Goal: Task Accomplishment & Management: Complete application form

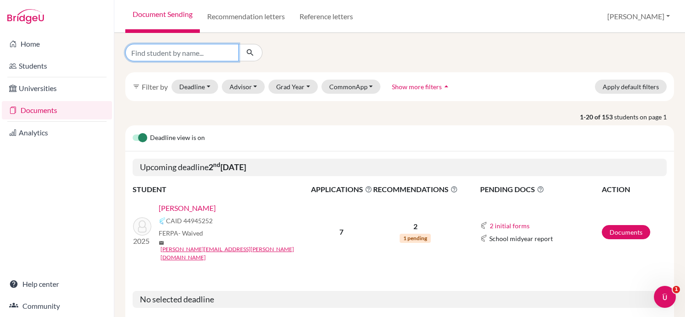
click at [167, 52] on input "Find student by name..." at bounding box center [181, 52] width 113 height 17
type input "kriger"
click button "submit" at bounding box center [250, 52] width 24 height 17
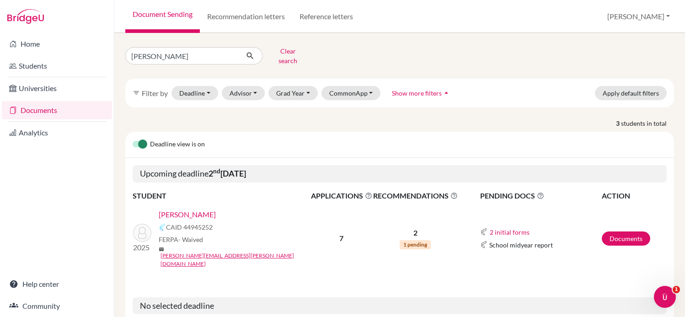
click at [189, 211] on link "[PERSON_NAME]" at bounding box center [187, 214] width 57 height 11
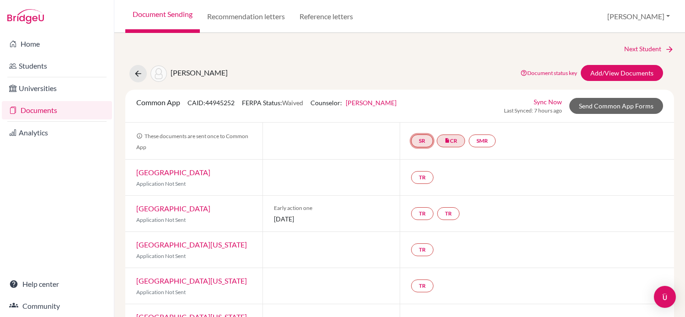
click at [426, 145] on link "SR" at bounding box center [422, 141] width 22 height 13
click at [421, 111] on link "School report" at bounding box center [422, 113] width 39 height 8
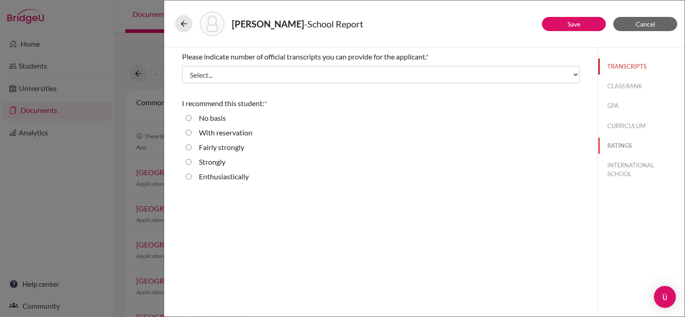
click at [621, 142] on button "RATINGS" at bounding box center [642, 146] width 86 height 16
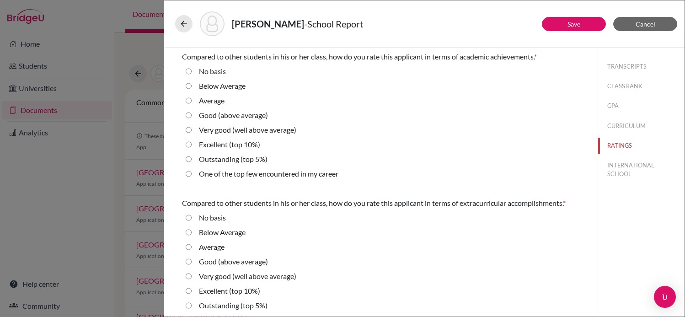
click at [227, 145] on label "Excellent (top 10%)" at bounding box center [229, 144] width 61 height 11
click at [192, 145] on 10\%\) "Excellent (top 10%)" at bounding box center [189, 144] width 6 height 11
radio 10\%\) "true"
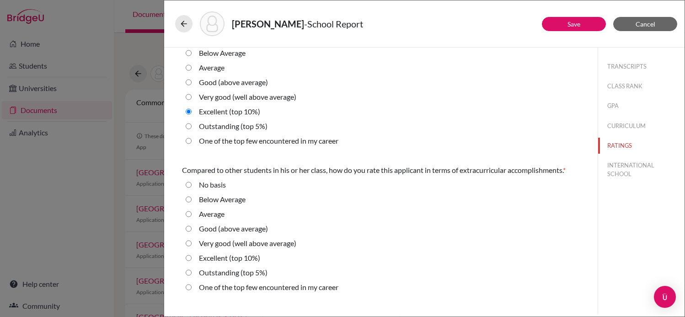
scroll to position [49, 0]
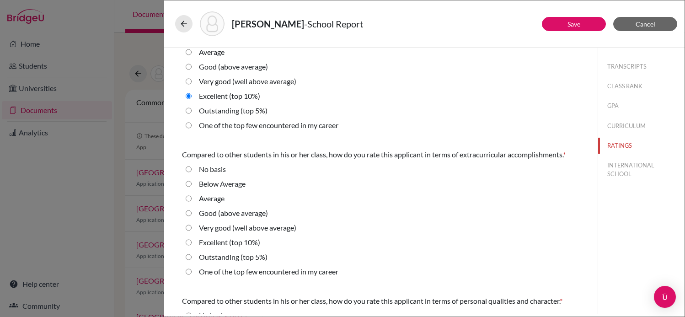
click at [229, 241] on label "Excellent (top 10%)" at bounding box center [229, 242] width 61 height 11
click at [192, 241] on 10\%\) "Excellent (top 10%)" at bounding box center [189, 242] width 6 height 11
radio 10\%\) "true"
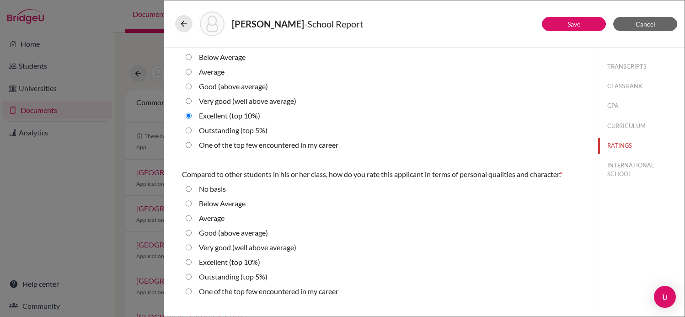
scroll to position [176, 0]
click at [215, 243] on label "Very good (well above average)" at bounding box center [247, 246] width 97 height 11
click at [192, 243] on average\) "Very good (well above average)" at bounding box center [189, 246] width 6 height 11
radio average\) "true"
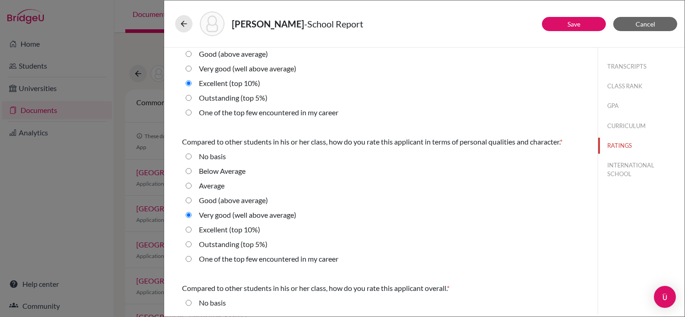
scroll to position [225, 0]
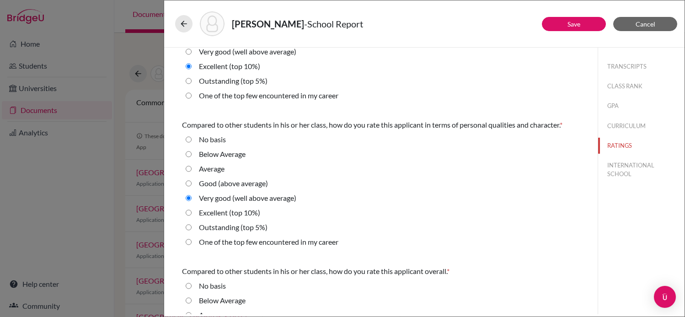
click at [251, 185] on label "Good (above average)" at bounding box center [233, 183] width 69 height 11
click at [192, 185] on average\) "Good (above average)" at bounding box center [189, 183] width 6 height 11
radio average\) "true"
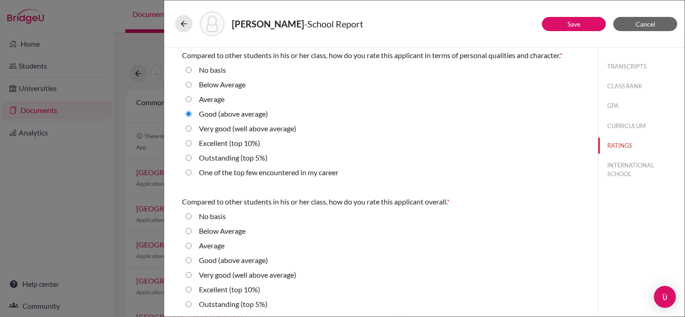
scroll to position [300, 0]
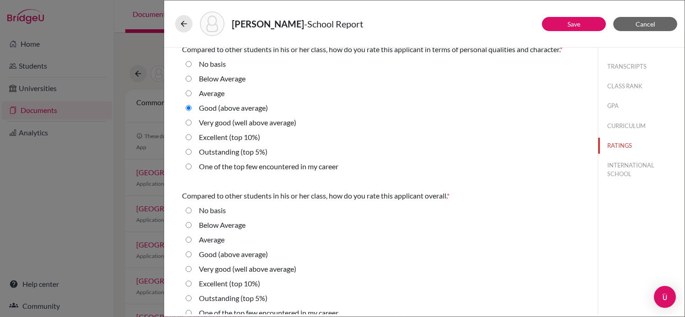
click at [237, 271] on label "Very good (well above average)" at bounding box center [247, 269] width 97 height 11
click at [192, 271] on average\) "Very good (well above average)" at bounding box center [189, 269] width 6 height 11
radio average\) "true"
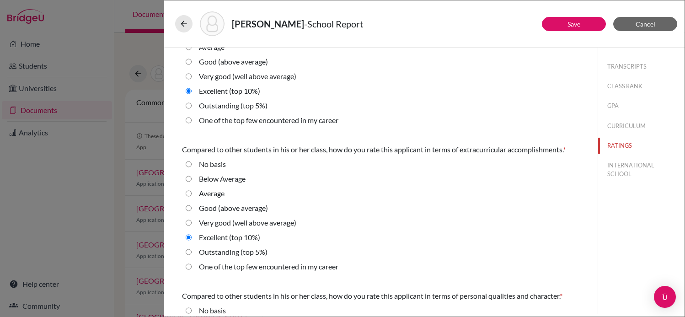
scroll to position [0, 0]
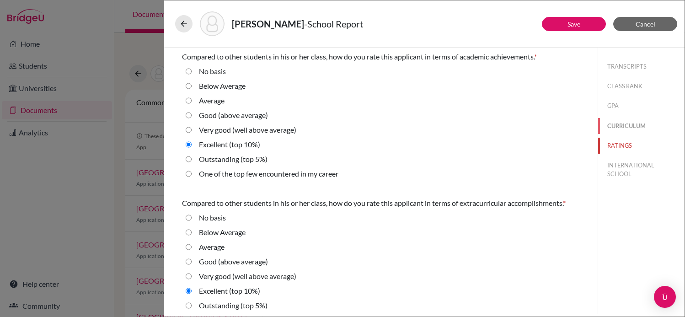
click at [621, 125] on button "CURRICULUM" at bounding box center [642, 126] width 86 height 16
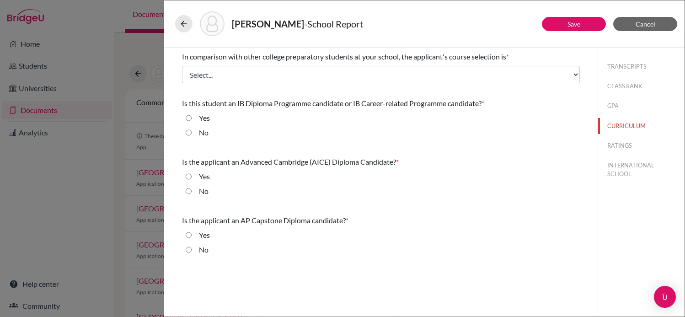
click at [197, 118] on div "Yes" at bounding box center [201, 120] width 18 height 15
click at [183, 113] on div "Yes" at bounding box center [381, 120] width 398 height 15
click at [174, 116] on div "In comparison with other college preparatory students at your school, the appli…" at bounding box center [381, 155] width 420 height 215
click at [187, 116] on input "Yes" at bounding box center [189, 118] width 6 height 11
radio input "true"
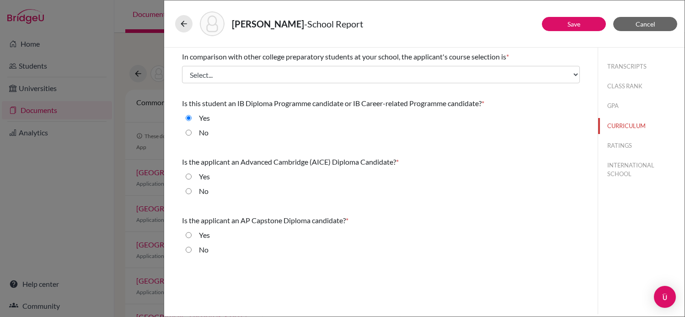
click at [186, 191] on input "No" at bounding box center [189, 191] width 6 height 11
radio input "true"
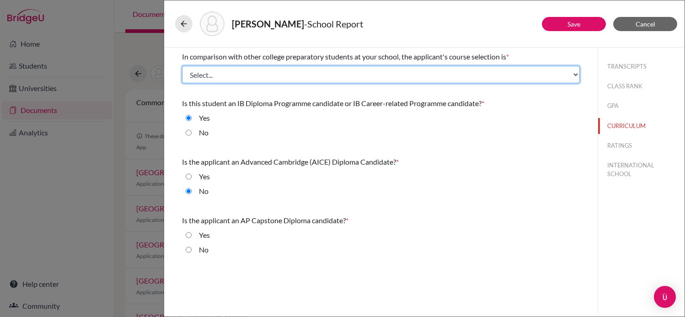
click at [267, 76] on select "Select... Less than demanding Average [PERSON_NAME] Very demanding Most demandi…" at bounding box center [381, 74] width 398 height 17
select select "4"
click at [182, 66] on select "Select... Less than demanding Average [PERSON_NAME] Very demanding Most demandi…" at bounding box center [381, 74] width 398 height 17
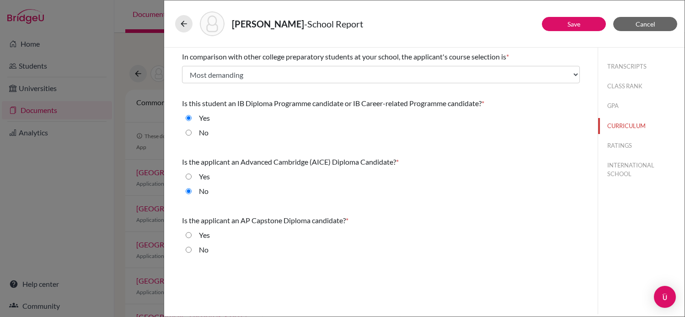
click at [193, 250] on div "No" at bounding box center [200, 251] width 17 height 15
click at [182, 251] on div "No" at bounding box center [381, 251] width 398 height 15
click at [192, 251] on div "No" at bounding box center [200, 251] width 17 height 15
click at [191, 251] on input "No" at bounding box center [189, 249] width 6 height 11
radio input "true"
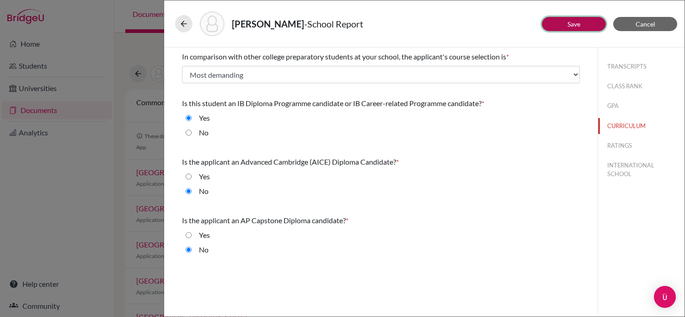
click at [556, 22] on button "Save" at bounding box center [574, 24] width 64 height 14
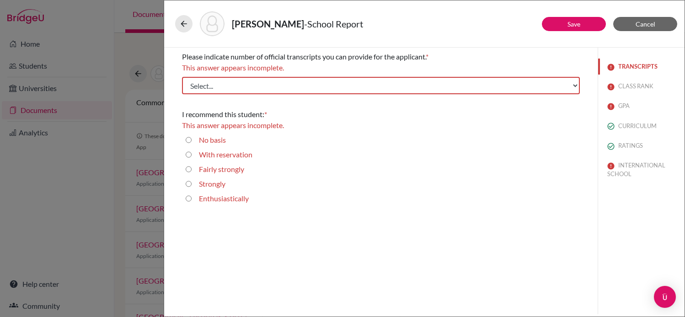
click at [632, 64] on button "TRANSCRIPTS" at bounding box center [642, 67] width 86 height 16
click at [368, 87] on select "Select... 1 2 3 4" at bounding box center [381, 85] width 398 height 17
select select "1"
click at [182, 77] on select "Select... 1 2 3 4" at bounding box center [381, 85] width 398 height 17
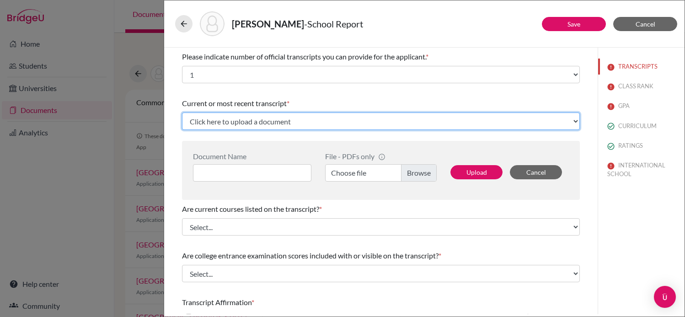
click at [304, 124] on select "Click here to upload a document Upload New File" at bounding box center [381, 121] width 398 height 17
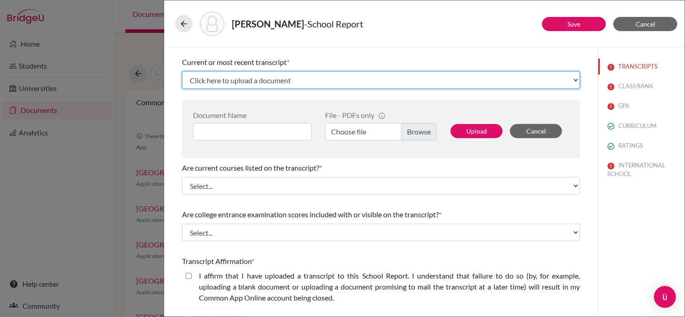
scroll to position [43, 0]
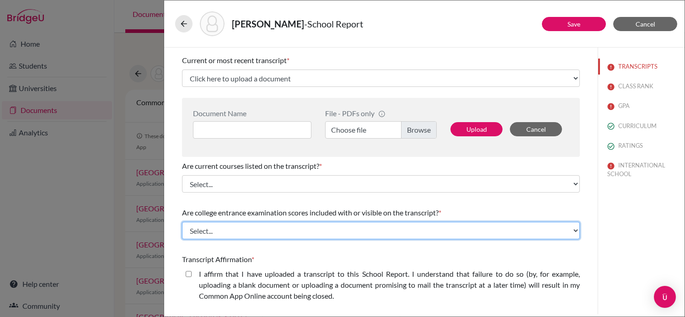
click at [345, 225] on select "Select... Yes No" at bounding box center [381, 230] width 398 height 17
select select "1"
click at [182, 222] on select "Select... Yes No" at bounding box center [381, 230] width 398 height 17
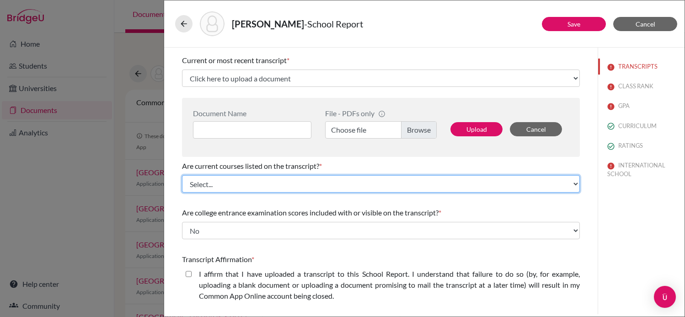
click at [321, 188] on select "Select... Yes No" at bounding box center [381, 183] width 398 height 17
select select "0"
click at [182, 175] on select "Select... Yes No" at bounding box center [381, 183] width 398 height 17
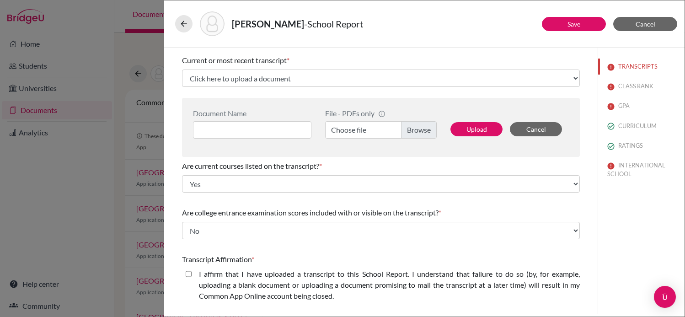
click at [224, 279] on label "I affirm that I have uploaded a transcript to this School Report. I understand …" at bounding box center [389, 285] width 381 height 33
click at [192, 279] on closed\ "I affirm that I have uploaded a transcript to this School Report. I understand …" at bounding box center [189, 274] width 6 height 11
checkbox closed\ "true"
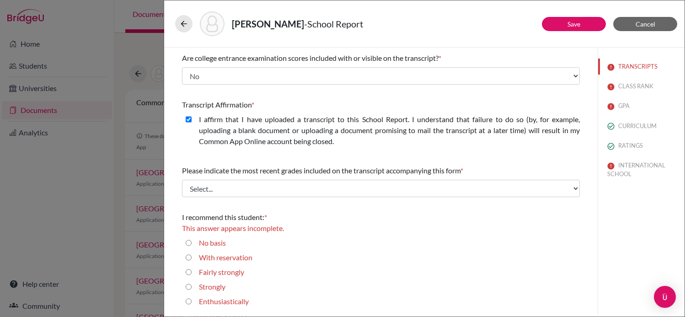
click at [200, 279] on div "Fairly strongly" at bounding box center [218, 274] width 53 height 15
click at [200, 283] on label "Strongly" at bounding box center [212, 286] width 27 height 11
click at [192, 283] on input "Strongly" at bounding box center [189, 286] width 6 height 11
radio input "true"
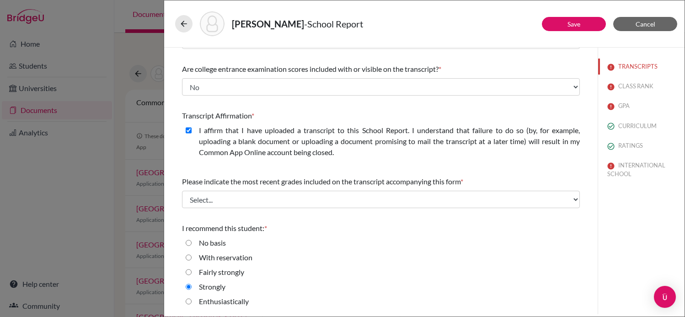
scroll to position [187, 0]
click at [640, 124] on button "CURRICULUM" at bounding box center [642, 126] width 86 height 16
select select "4"
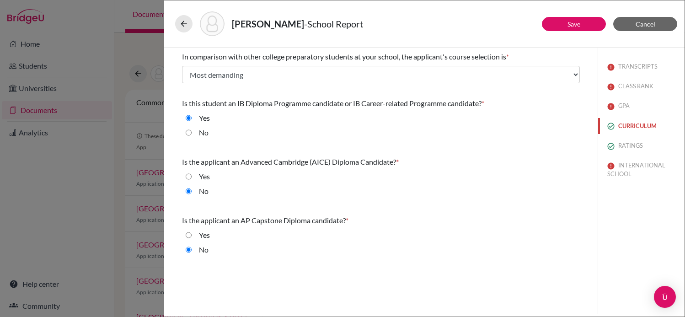
scroll to position [0, 0]
click at [627, 104] on button "GPA" at bounding box center [642, 106] width 86 height 16
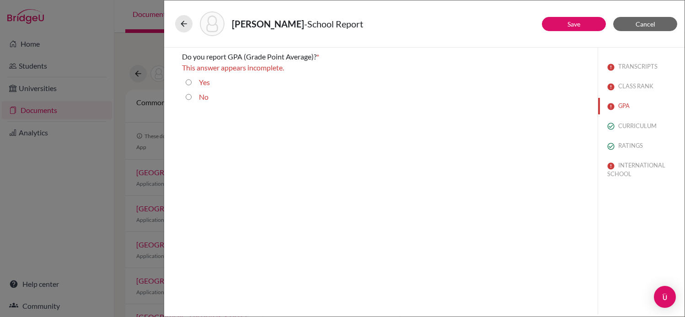
click at [203, 92] on label "No" at bounding box center [204, 97] width 10 height 11
click at [192, 92] on input "No" at bounding box center [189, 97] width 6 height 11
radio input "true"
click at [627, 167] on button "INTERNATIONAL SCHOOL" at bounding box center [642, 169] width 86 height 25
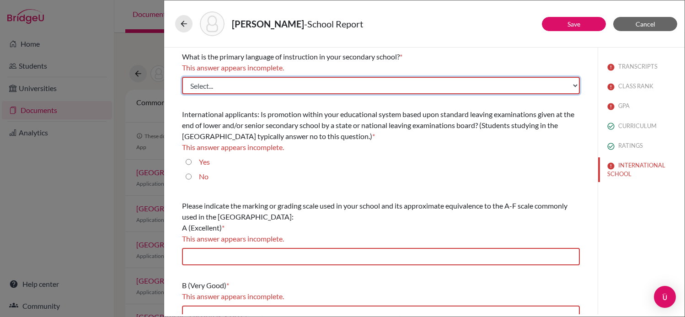
click at [409, 85] on select "Select... Albanian Arabic Armenian Assamese Azerbaijani Belarusian Bengali Bulg…" at bounding box center [381, 85] width 398 height 17
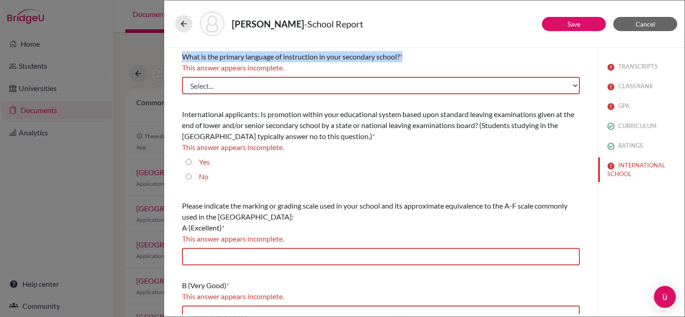
click at [343, 58] on span "What is the primary language of instruction in your secondary school?" at bounding box center [291, 56] width 218 height 9
click at [367, 59] on span "What is the primary language of instruction in your secondary school?" at bounding box center [291, 56] width 218 height 9
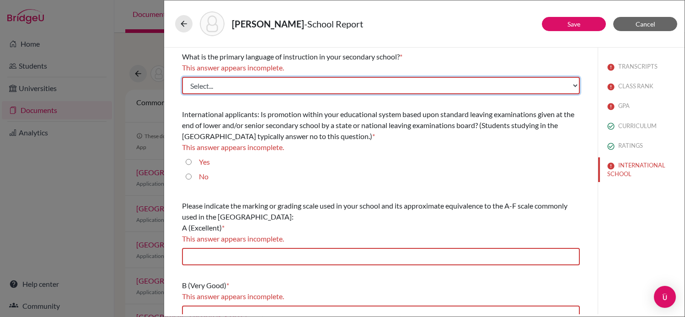
click at [359, 85] on select "Select... Albanian Arabic Armenian Assamese Azerbaijani Belarusian Bengali Bulg…" at bounding box center [381, 85] width 398 height 17
select select "14"
click at [182, 77] on select "Select... Albanian Arabic Armenian Assamese Azerbaijani Belarusian Bengali Bulg…" at bounding box center [381, 85] width 398 height 17
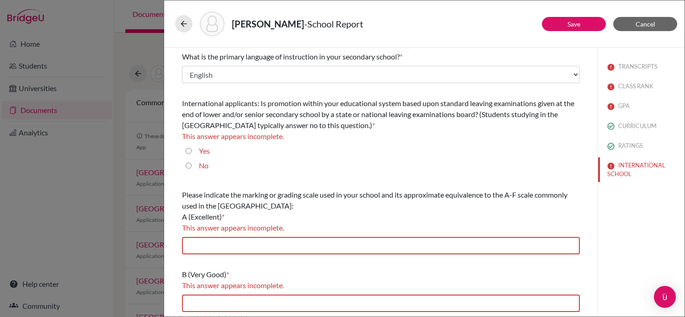
click at [293, 117] on span "International applicants: Is promotion within your educational system based upo…" at bounding box center [378, 114] width 393 height 31
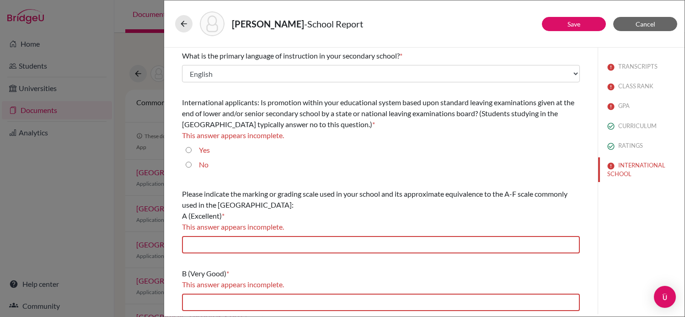
click at [291, 117] on span "International applicants: Is promotion within your educational system based upo…" at bounding box center [378, 113] width 393 height 31
click at [185, 168] on div "No" at bounding box center [381, 166] width 398 height 15
click at [187, 165] on input "No" at bounding box center [189, 164] width 6 height 11
radio input "true"
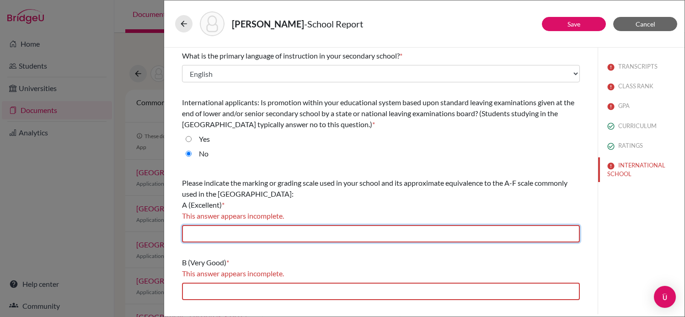
click at [333, 234] on input "text" at bounding box center [381, 233] width 398 height 17
type input "9-10"
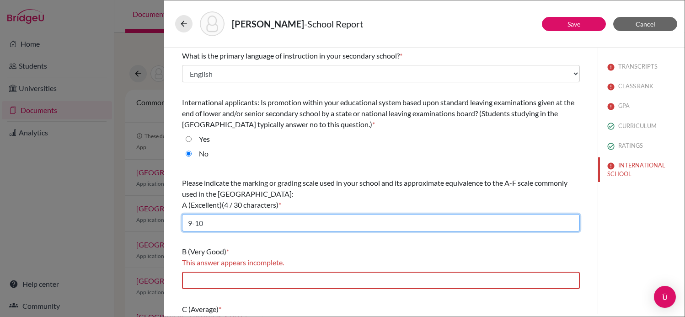
scroll to position [28, 0]
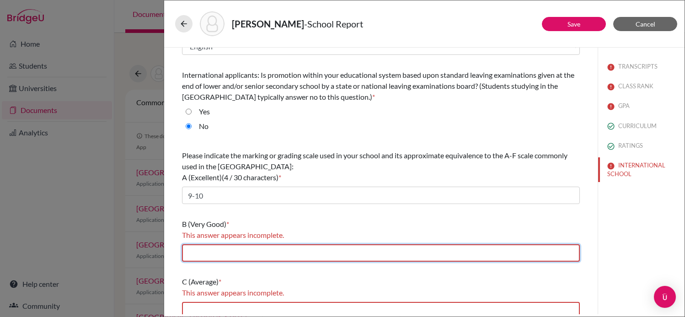
click at [304, 257] on input "text" at bounding box center [381, 252] width 398 height 17
type input "8"
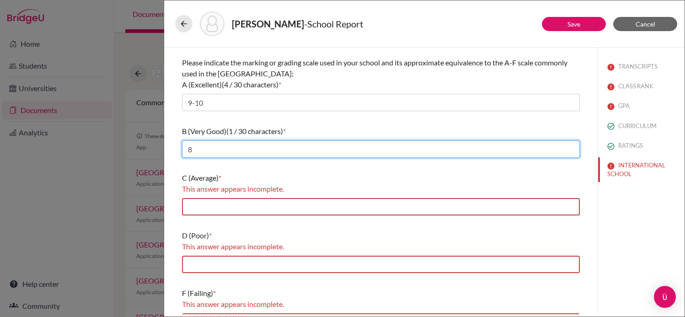
scroll to position [134, 0]
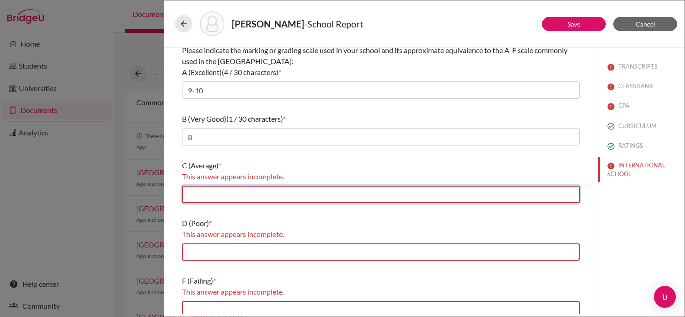
click at [253, 199] on input "text" at bounding box center [381, 194] width 398 height 17
type input "7"
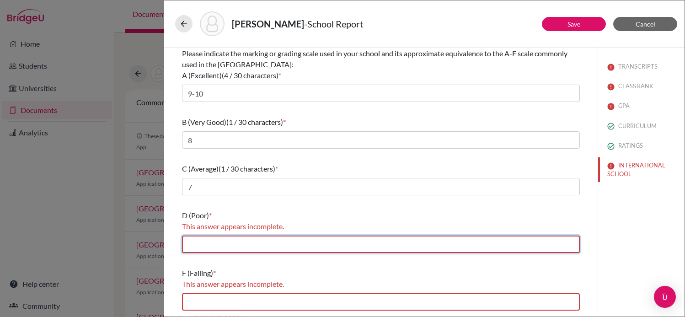
click at [251, 246] on input "text" at bounding box center [381, 244] width 398 height 17
type input "6"
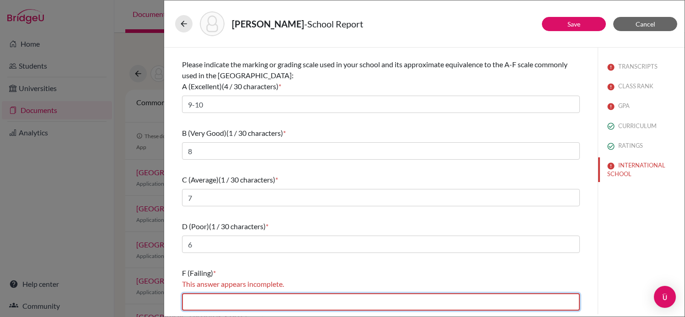
click at [228, 305] on input "text" at bounding box center [381, 301] width 398 height 17
type input "0-5"
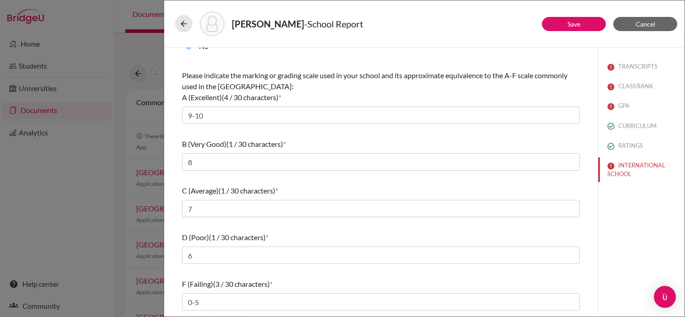
click at [584, 14] on div "[PERSON_NAME] - School Report" at bounding box center [424, 23] width 499 height 25
click at [583, 26] on button "Save" at bounding box center [574, 24] width 64 height 14
select select "1"
select select "0"
select select "1"
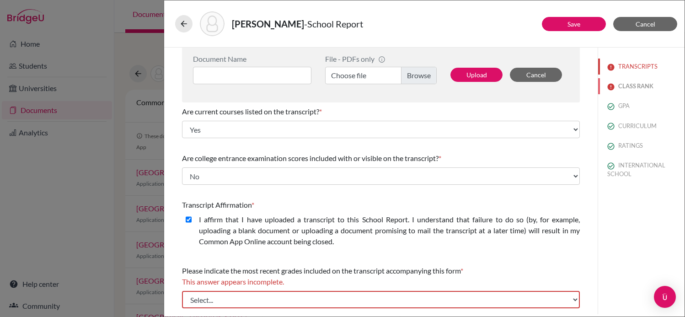
click at [637, 85] on button "CLASS RANK" at bounding box center [642, 86] width 86 height 16
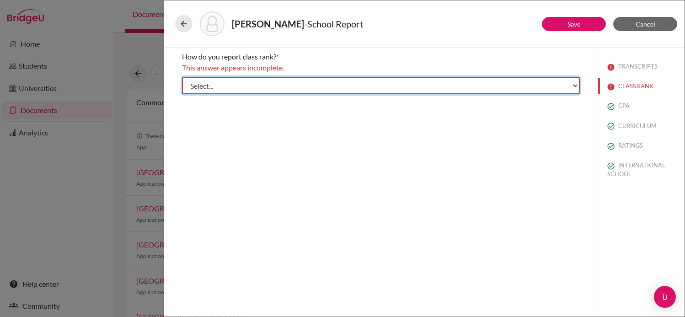
click at [358, 86] on select "Select... Exact Decile Quintile Quartile None" at bounding box center [381, 85] width 398 height 17
click at [182, 77] on select "Select... Exact Decile Quintile Quartile None" at bounding box center [381, 85] width 398 height 17
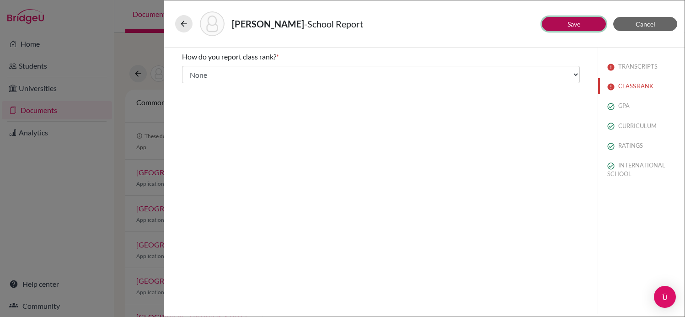
click at [567, 23] on button "Save" at bounding box center [574, 24] width 64 height 14
select select "1"
select select "0"
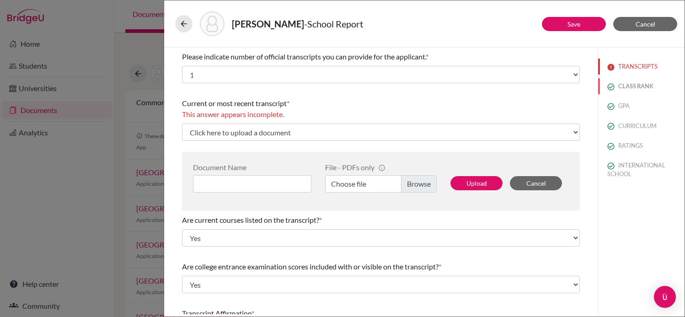
click at [639, 85] on button "CLASS RANK" at bounding box center [642, 86] width 86 height 16
select select "5"
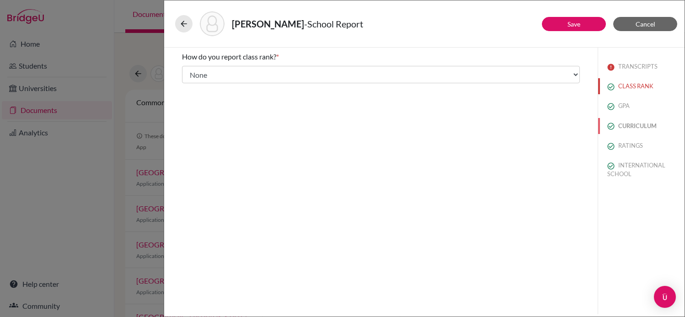
click at [616, 123] on button "CURRICULUM" at bounding box center [642, 126] width 86 height 16
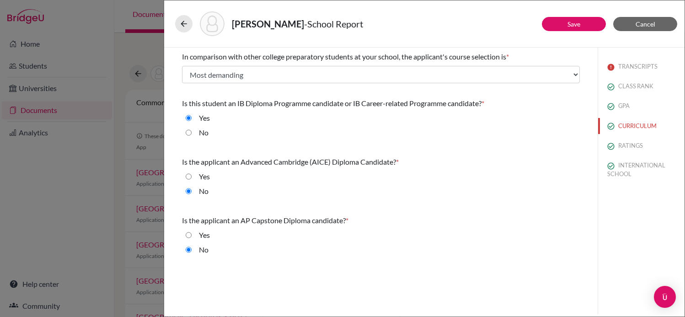
click at [86, 207] on div "[PERSON_NAME] - School Report Save Cancel In comparison with other college prep…" at bounding box center [342, 158] width 685 height 317
click at [656, 23] on button "Cancel" at bounding box center [646, 24] width 64 height 14
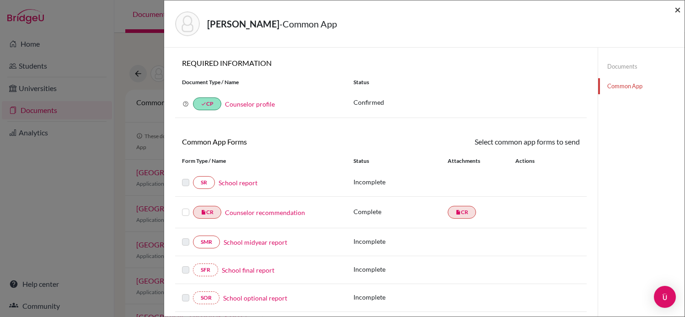
click at [678, 11] on span "×" at bounding box center [678, 9] width 6 height 13
